Goal: Information Seeking & Learning: Learn about a topic

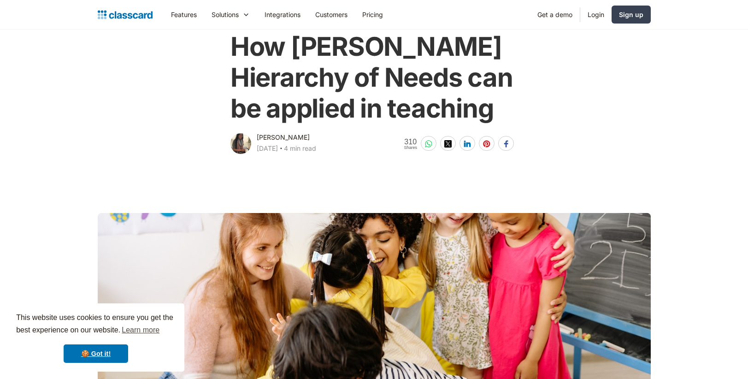
scroll to position [54, 0]
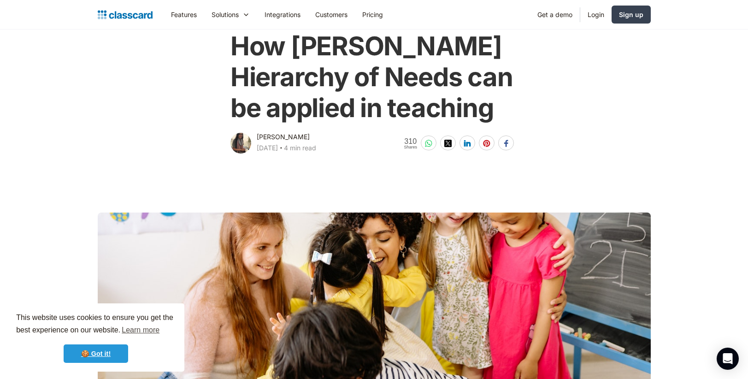
click at [96, 352] on link "🍪 Got it!" at bounding box center [96, 353] width 65 height 18
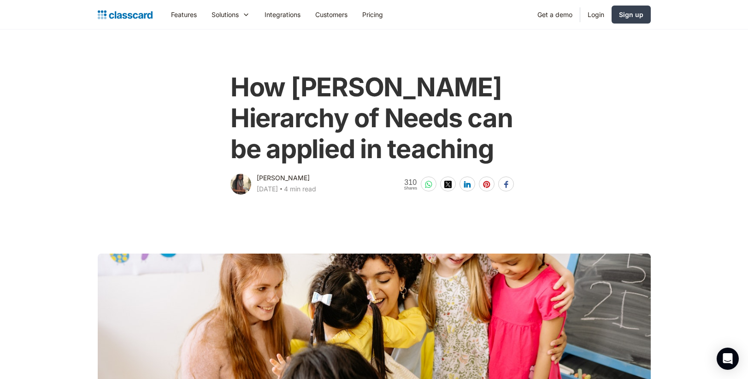
scroll to position [0, 0]
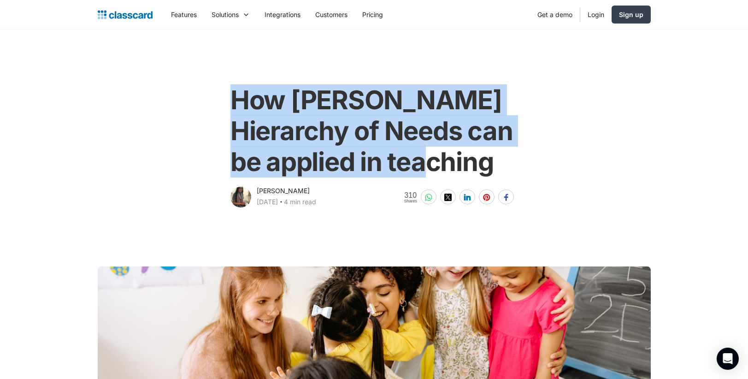
drag, startPoint x: 501, startPoint y: 169, endPoint x: 232, endPoint y: 97, distance: 278.1
click at [232, 97] on h1 "How [PERSON_NAME] Hierarchy of Needs can be applied in teaching" at bounding box center [373, 131] width 287 height 93
copy h1 "How [PERSON_NAME] Hierarchy of Needs can be applied in teaching"
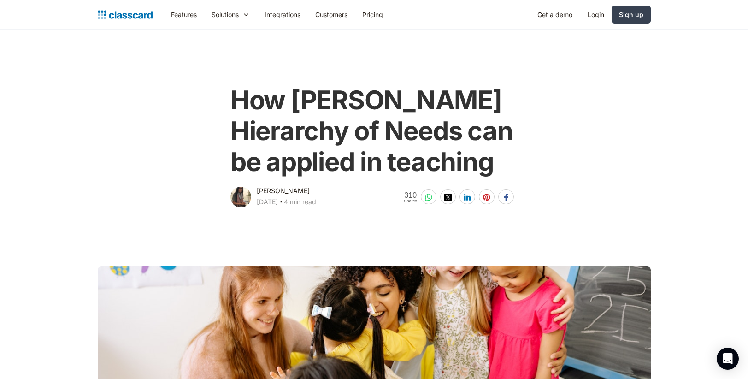
click at [405, 244] on main at bounding box center [374, 338] width 748 height 258
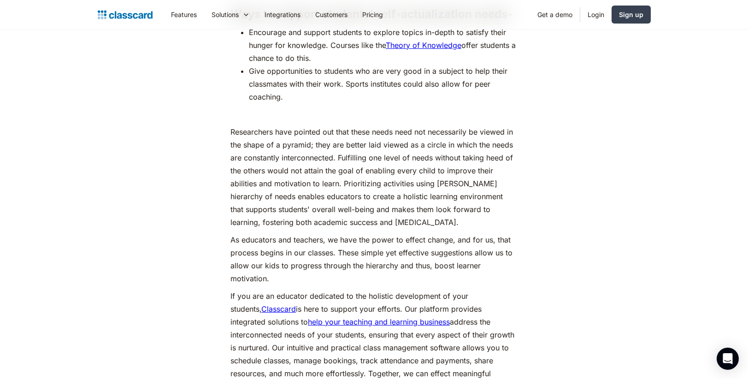
scroll to position [4221, 0]
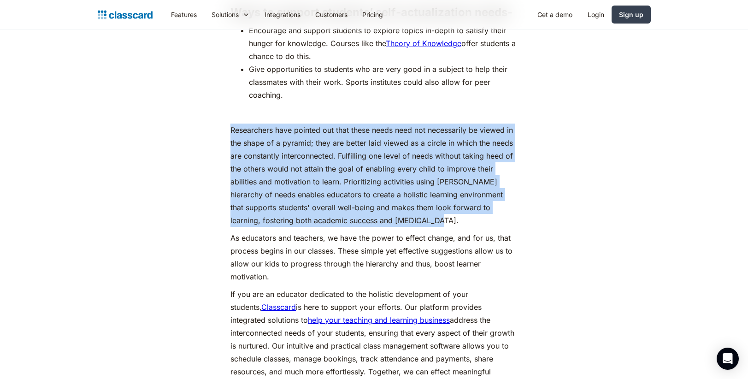
drag, startPoint x: 399, startPoint y: 217, endPoint x: 230, endPoint y: 123, distance: 192.9
click at [230, 124] on p "Researchers have pointed out that these needs need not necessarily be viewed in…" at bounding box center [373, 175] width 287 height 103
copy p "Researchers have pointed out that these needs need not necessarily be viewed in…"
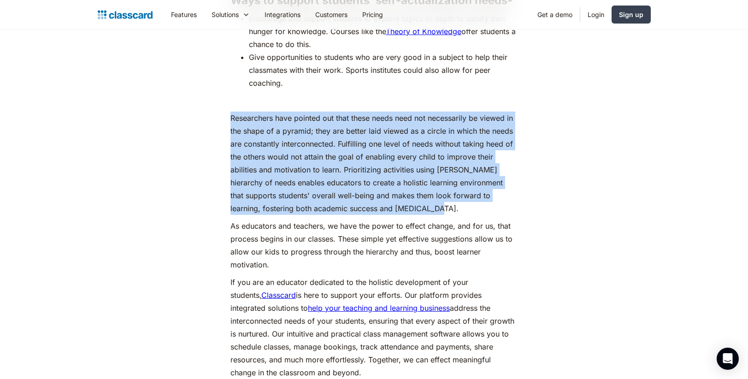
scroll to position [4236, 0]
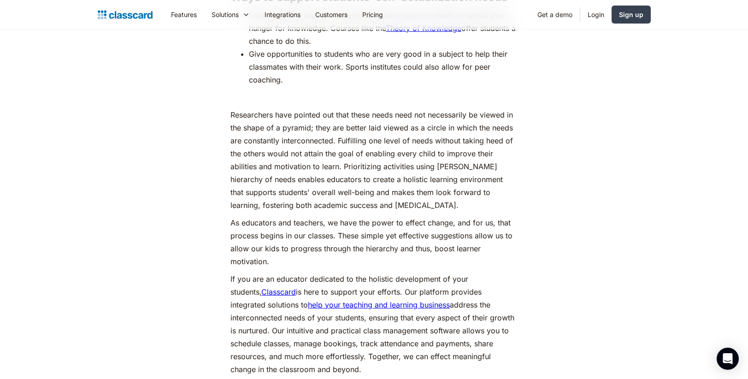
click at [330, 237] on p "As educators and teachers, we have the power to effect change, and for us, that…" at bounding box center [373, 242] width 287 height 52
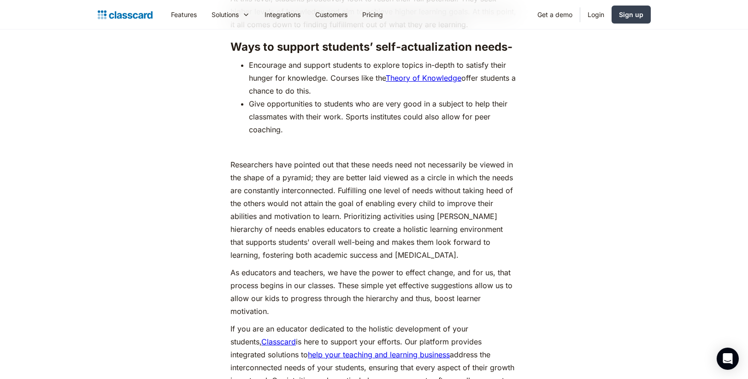
scroll to position [4178, 0]
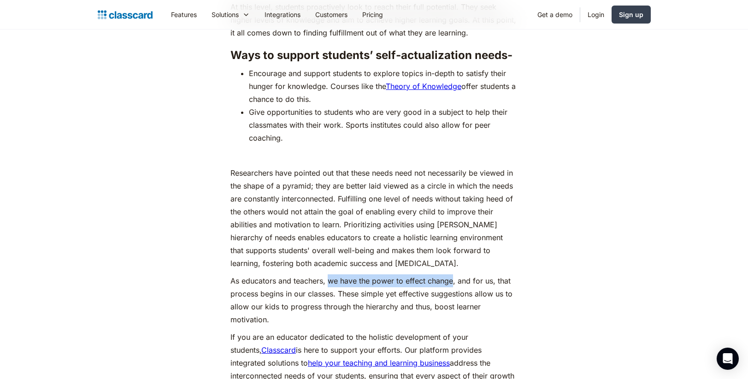
drag, startPoint x: 453, startPoint y: 278, endPoint x: 329, endPoint y: 275, distance: 124.0
click at [329, 275] on p "As educators and teachers, we have the power to effect change, and for us, that…" at bounding box center [373, 300] width 287 height 52
copy p "we have the power to effect change"
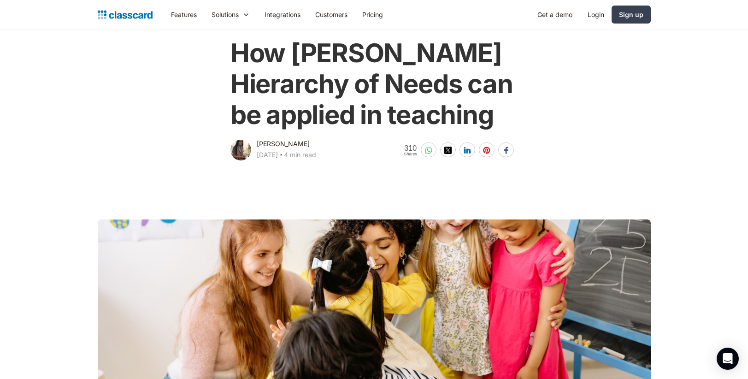
scroll to position [0, 0]
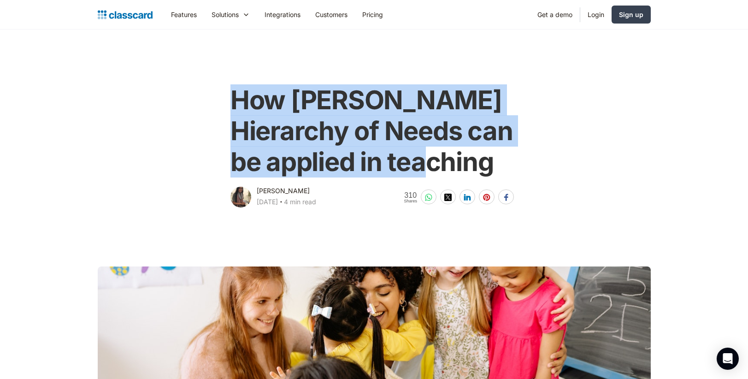
drag, startPoint x: 510, startPoint y: 163, endPoint x: 229, endPoint y: 104, distance: 286.3
click at [229, 104] on div "How [PERSON_NAME] Hierarchy of Needs can be applied in teaching [PERSON_NAME] […" at bounding box center [374, 143] width 293 height 134
copy h1 "How [PERSON_NAME] Hierarchy of Needs can be applied in teaching"
